Goal: Task Accomplishment & Management: Use online tool/utility

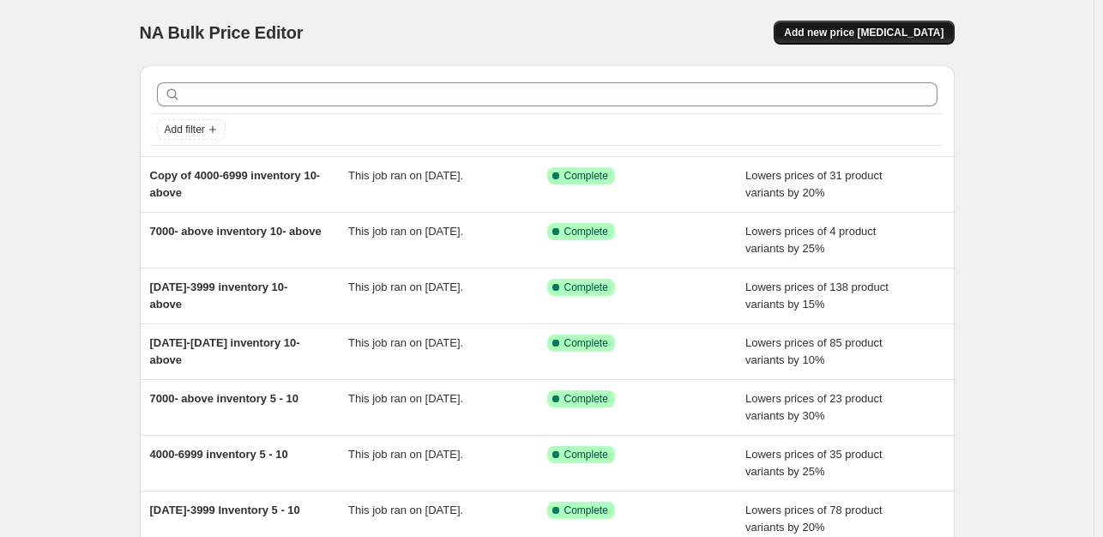
click at [860, 34] on span "Add new price [MEDICAL_DATA]" at bounding box center [864, 33] width 160 height 14
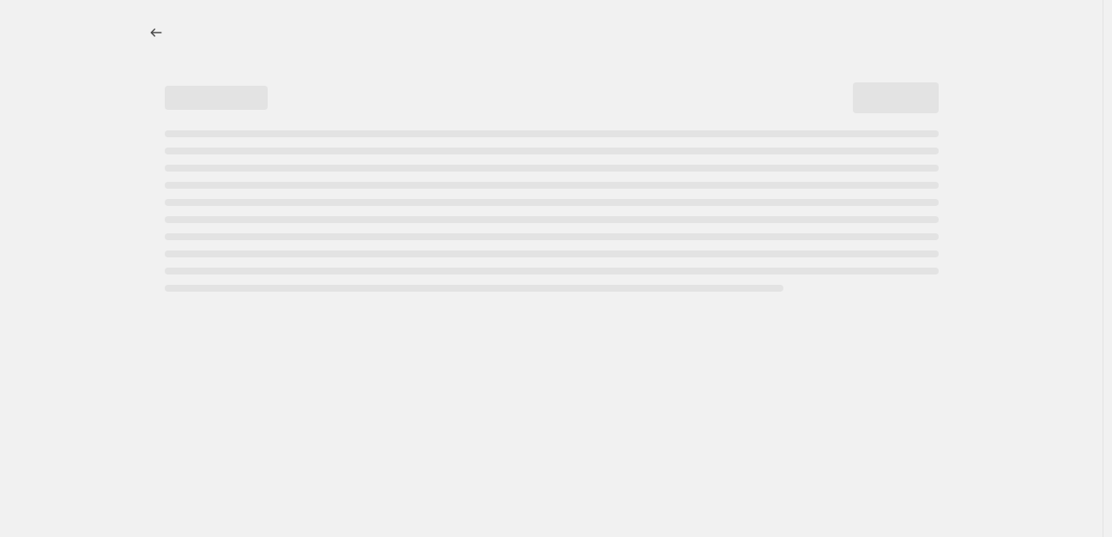
select select "percentage"
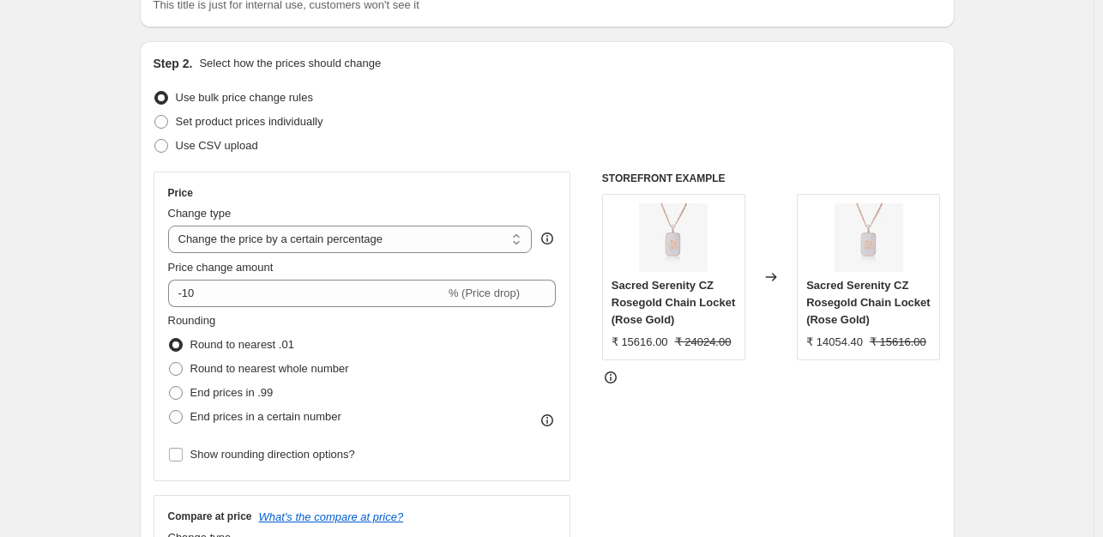
scroll to position [154, 0]
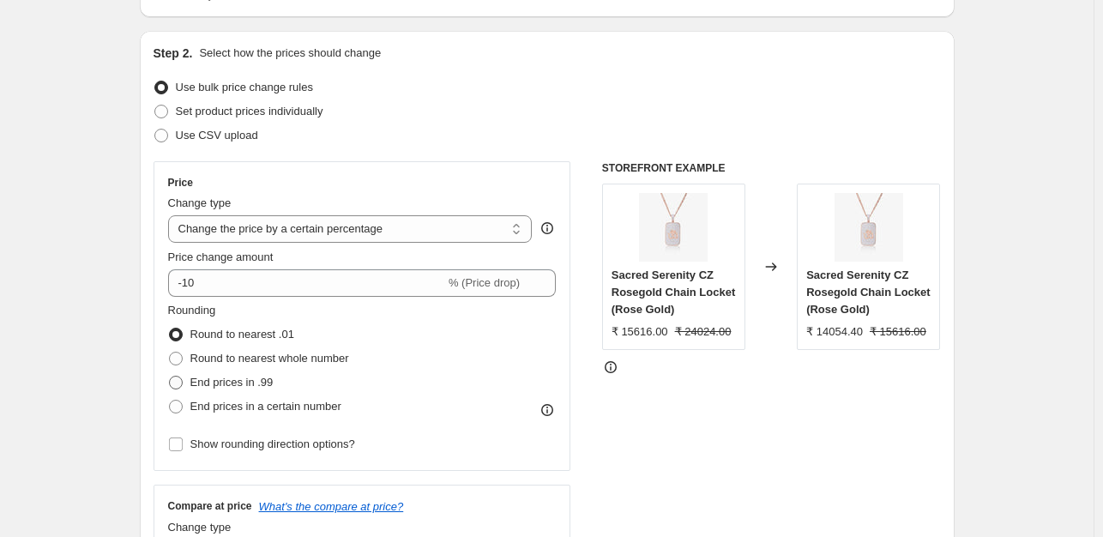
click at [179, 378] on span at bounding box center [176, 383] width 14 height 14
click at [170, 377] on input "End prices in .99" at bounding box center [169, 376] width 1 height 1
radio input "true"
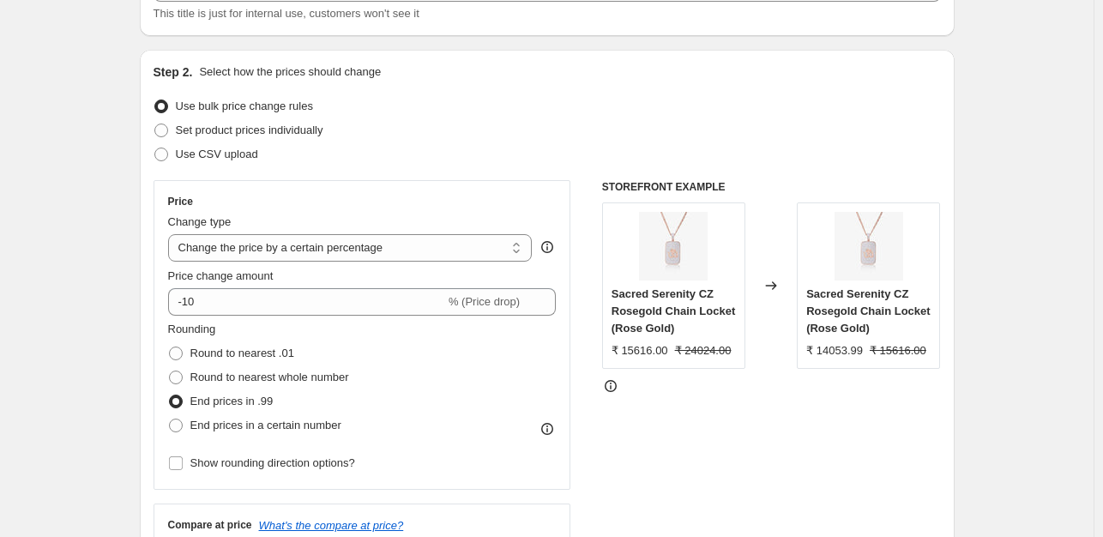
scroll to position [142, 0]
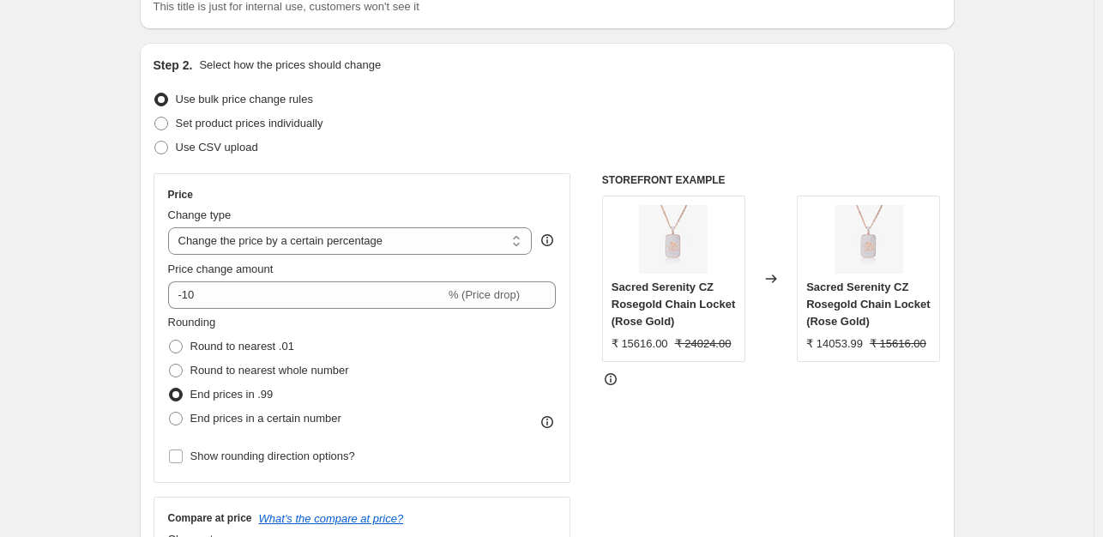
click at [178, 392] on span at bounding box center [176, 395] width 14 height 14
click at [170, 389] on input "End prices in .99" at bounding box center [169, 388] width 1 height 1
click at [179, 344] on span at bounding box center [176, 347] width 14 height 14
click at [170, 341] on input "Round to nearest .01" at bounding box center [169, 340] width 1 height 1
radio input "true"
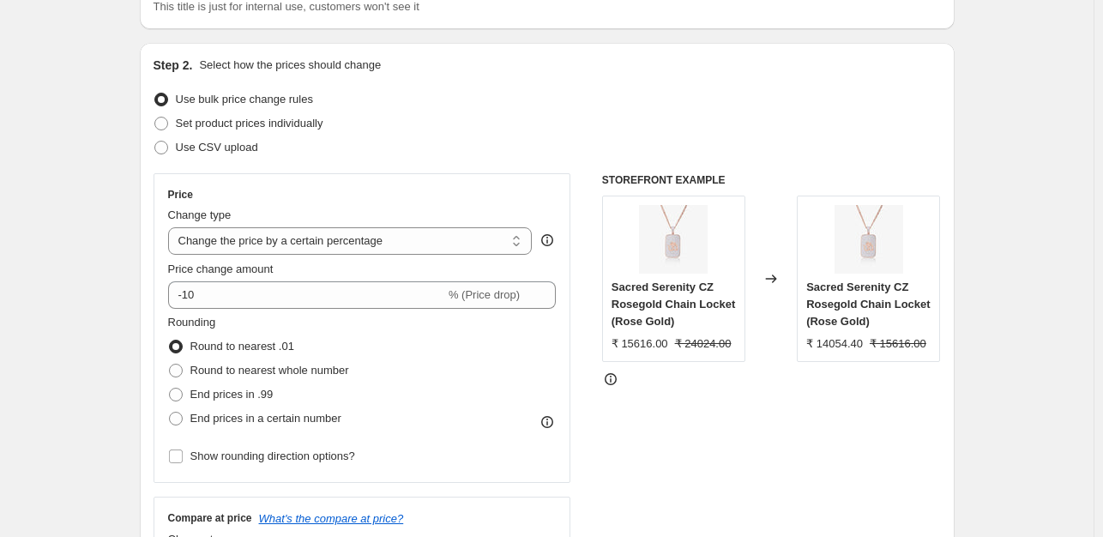
click at [179, 344] on span at bounding box center [176, 347] width 14 height 14
click at [170, 341] on input "Round to nearest .01" at bounding box center [169, 340] width 1 height 1
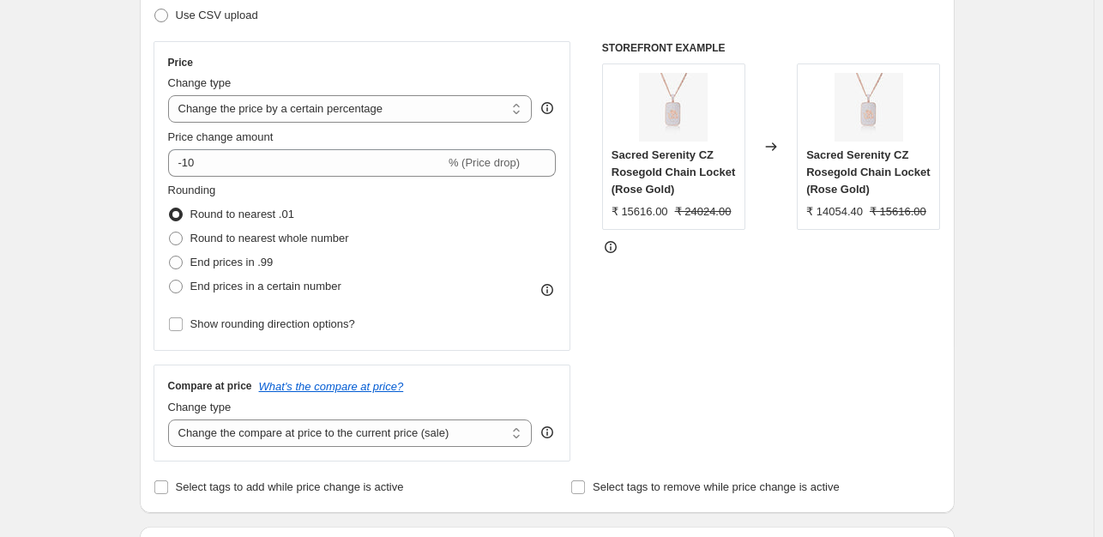
scroll to position [309, 0]
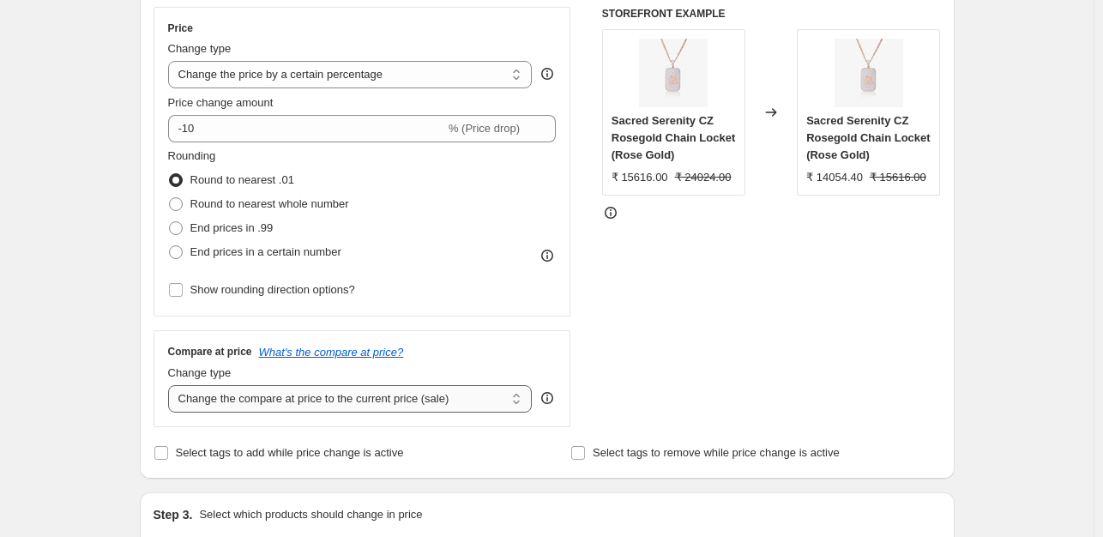
click at [281, 398] on select "Change the compare at price to the current price (sale) Change the compare at p…" at bounding box center [350, 398] width 365 height 27
click at [175, 255] on span at bounding box center [176, 252] width 14 height 14
click at [170, 246] on input "End prices in a certain number" at bounding box center [169, 245] width 1 height 1
radio input "true"
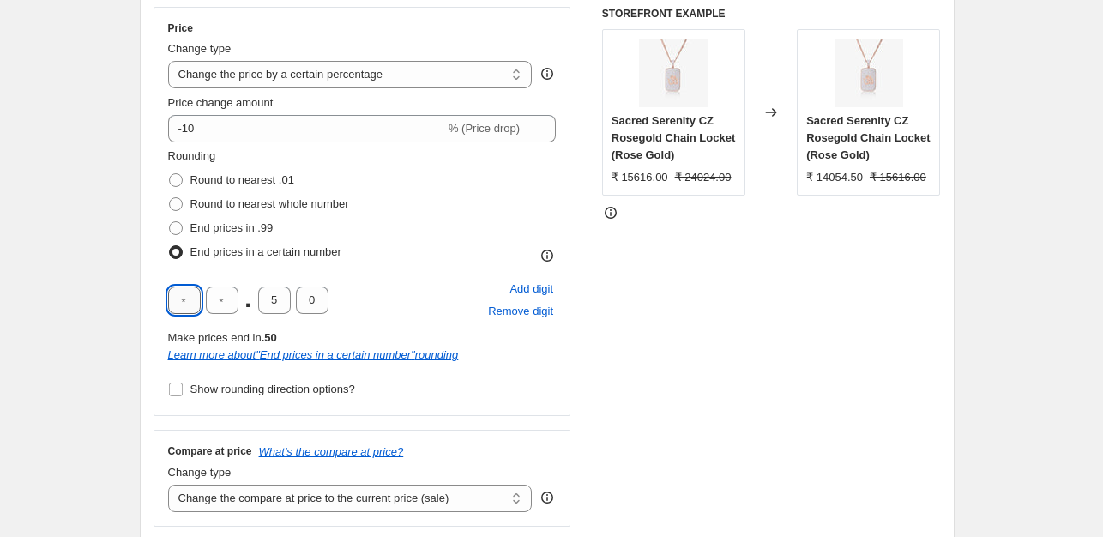
click at [188, 308] on input "text" at bounding box center [184, 300] width 33 height 27
type input "9"
type input "0"
click at [148, 335] on div "Step 2. Select how the prices should change Use bulk price change rules Set pro…" at bounding box center [547, 227] width 815 height 702
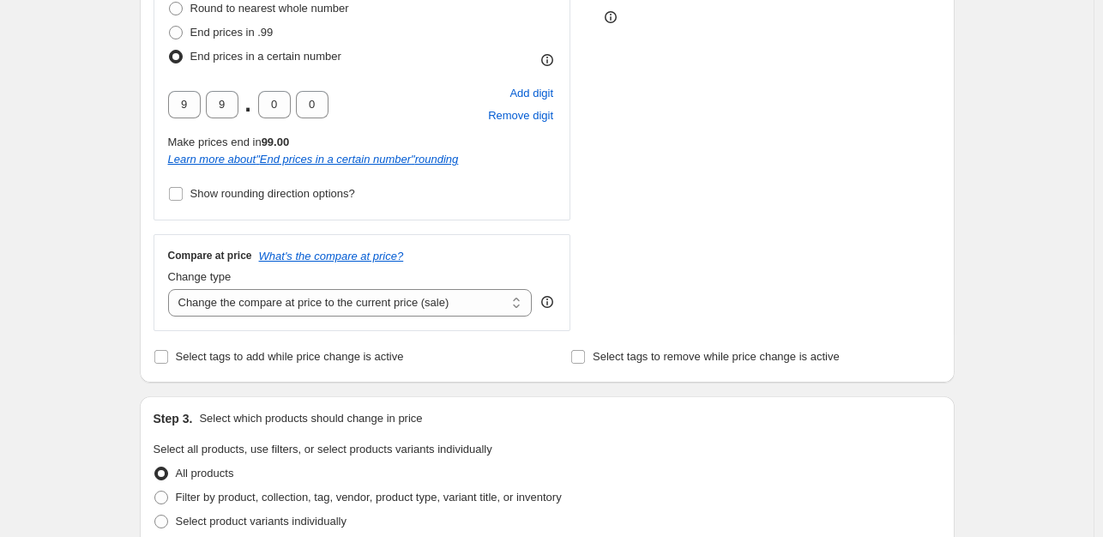
scroll to position [440, 0]
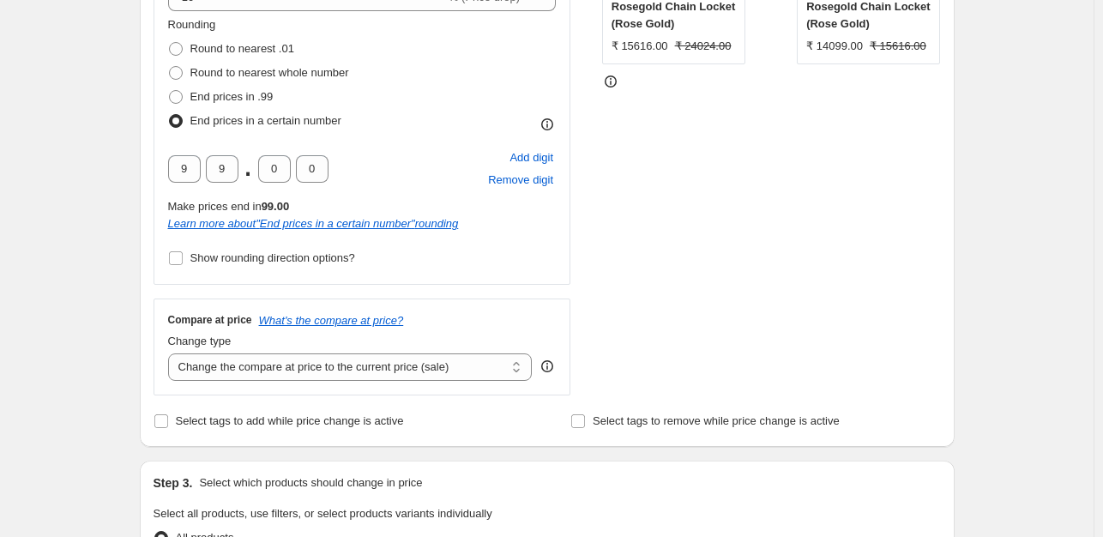
click at [112, 258] on div "Create new price [MEDICAL_DATA]. This page is ready Create new price [MEDICAL_D…" at bounding box center [547, 473] width 1094 height 1826
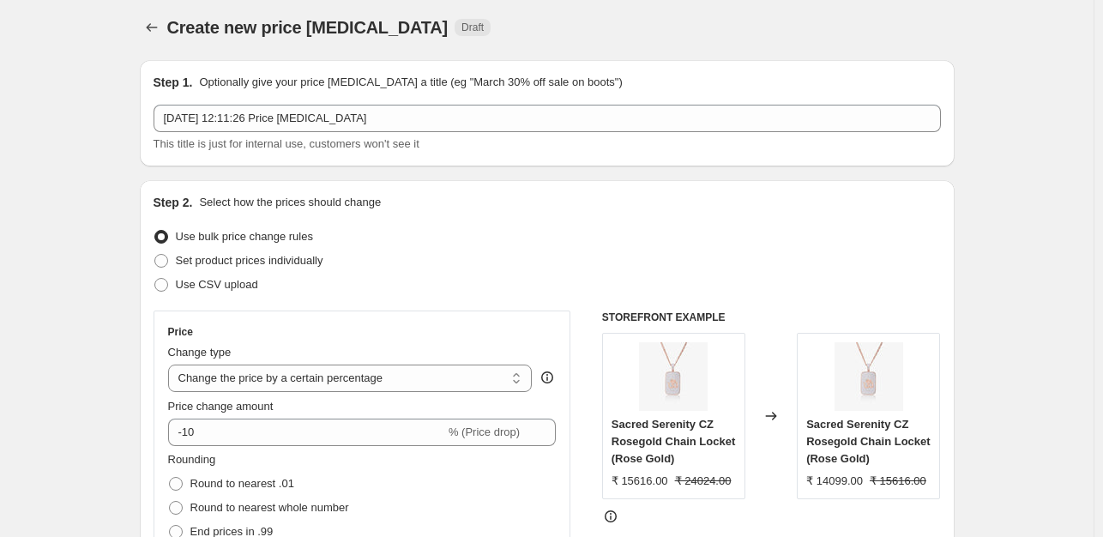
scroll to position [0, 0]
